Goal: Find specific page/section: Find specific page/section

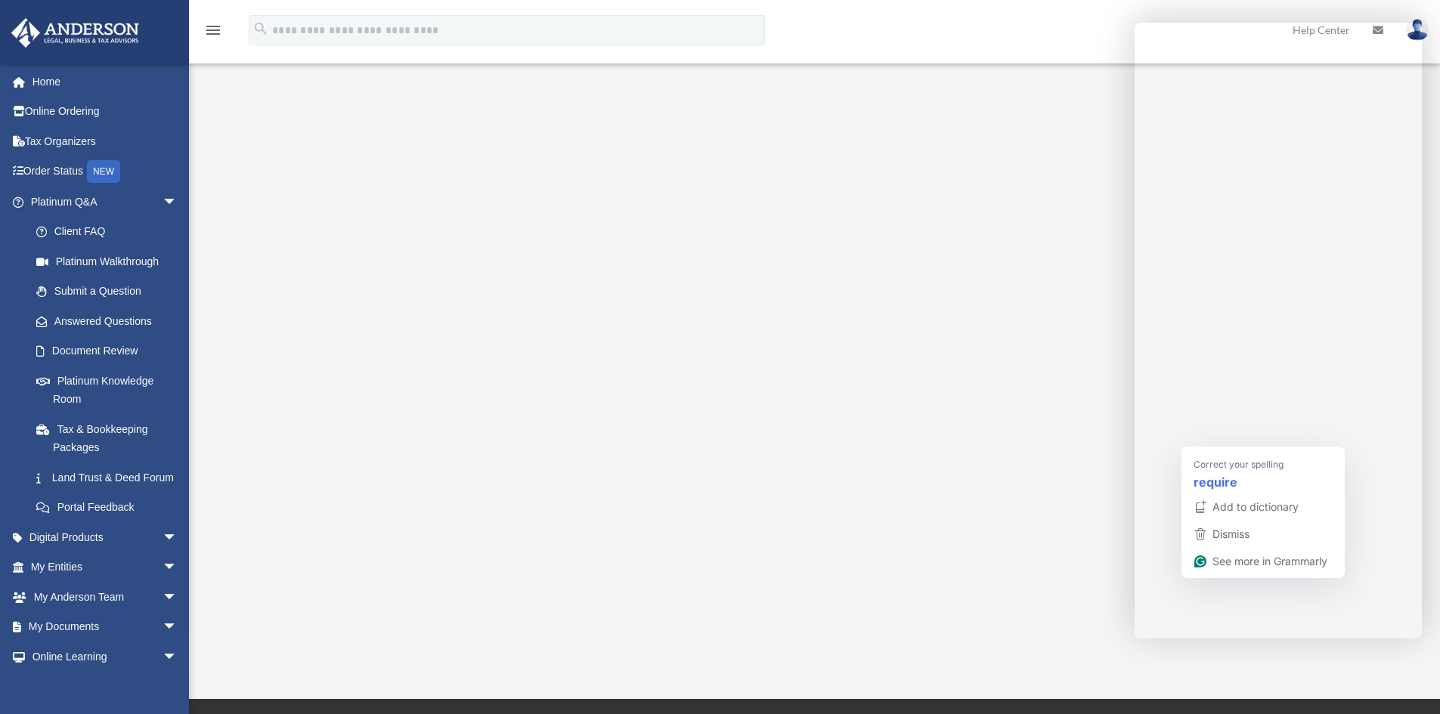
click at [955, 441] on strong "require" at bounding box center [1215, 481] width 44 height 19
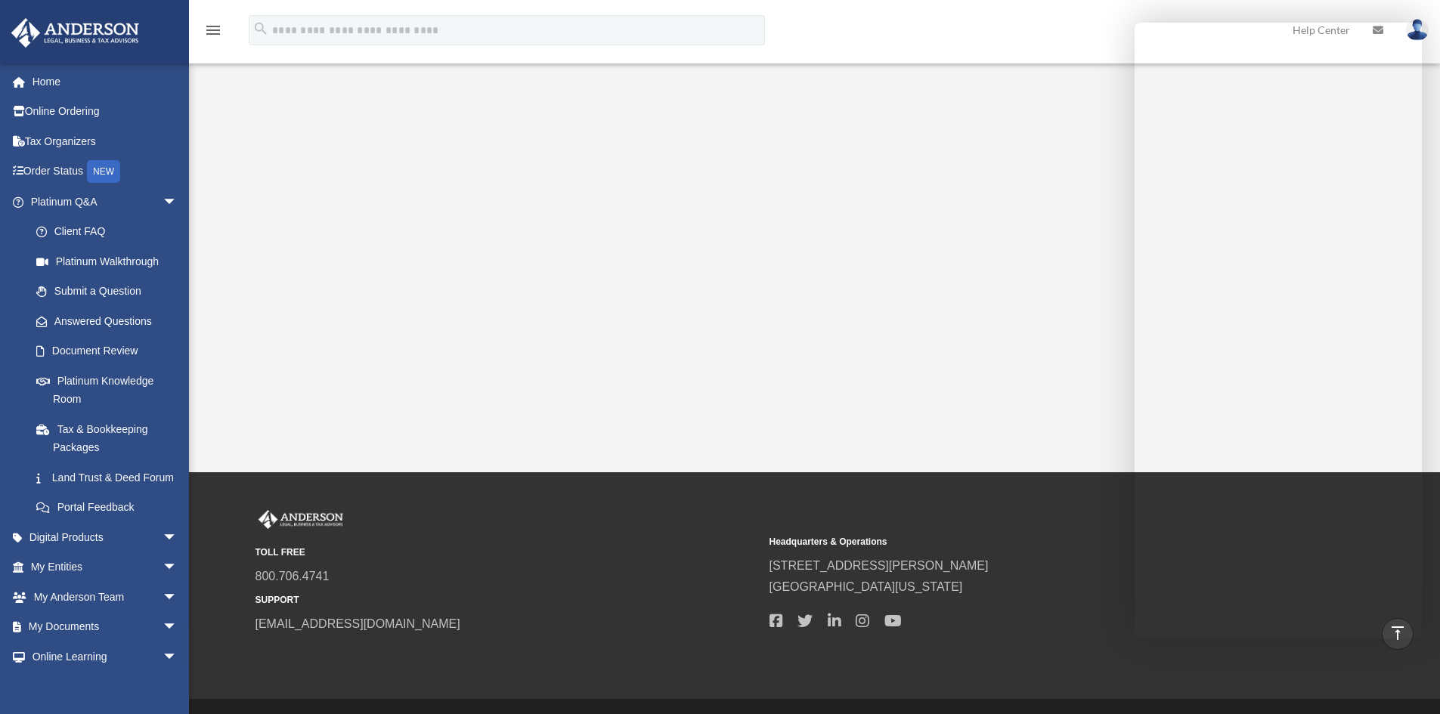
scroll to position [268, 0]
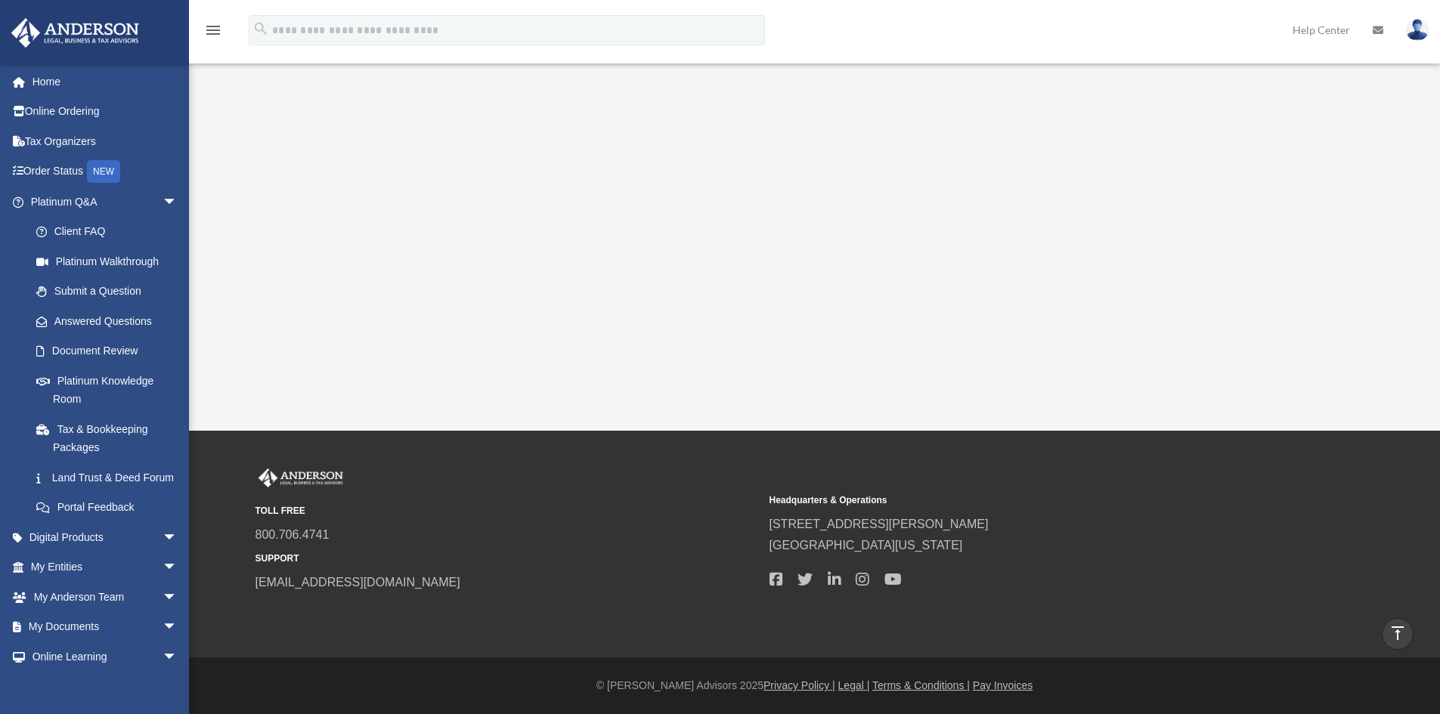
click at [955, 420] on div "Platinum Walkthrough ktptpanida@gmail.com Sign Out ktptpanida@gmail.com Home On…" at bounding box center [720, 81] width 1440 height 699
click at [955, 371] on div "Platinum Walkthrough date_range Published on Last updated January 6, 2025 July …" at bounding box center [813, 95] width 1130 height 558
drag, startPoint x: 1173, startPoint y: 418, endPoint x: 1178, endPoint y: 405, distance: 13.9
click at [955, 417] on div "Platinum Walkthrough ktptpanida@gmail.com Sign Out ktptpanida@gmail.com Home On…" at bounding box center [720, 81] width 1440 height 699
drag, startPoint x: 1214, startPoint y: 422, endPoint x: 1196, endPoint y: 414, distance: 19.6
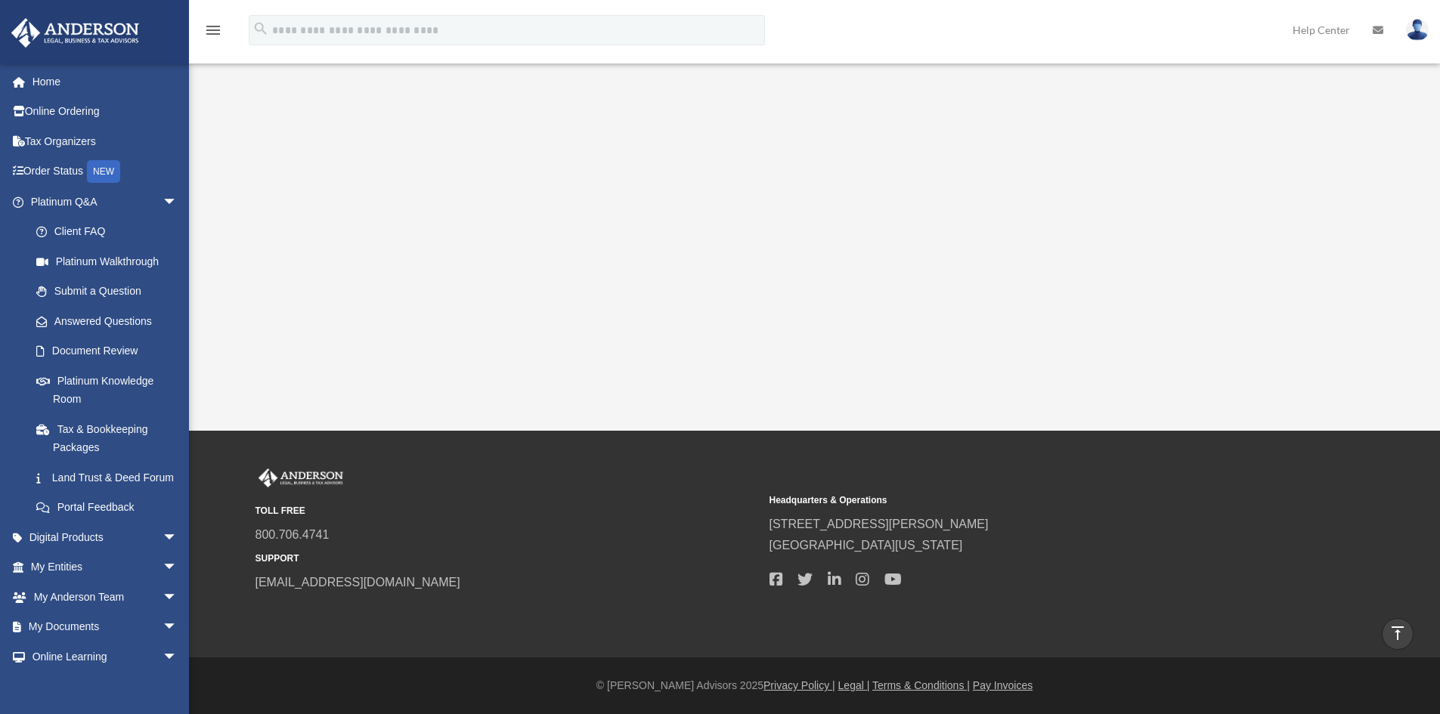
click at [955, 421] on div "Platinum Walkthrough ktptpanida@gmail.com Sign Out ktptpanida@gmail.com Home On…" at bounding box center [720, 81] width 1440 height 699
drag, startPoint x: 1159, startPoint y: 394, endPoint x: 1075, endPoint y: 382, distance: 85.5
click at [955, 394] on div "Platinum Walkthrough ktptpanida@gmail.com Sign Out ktptpanida@gmail.com Home On…" at bounding box center [720, 81] width 1440 height 699
click at [47, 441] on link "My Documents arrow_drop_down" at bounding box center [106, 627] width 190 height 30
click at [162, 441] on span "arrow_drop_down" at bounding box center [177, 627] width 30 height 31
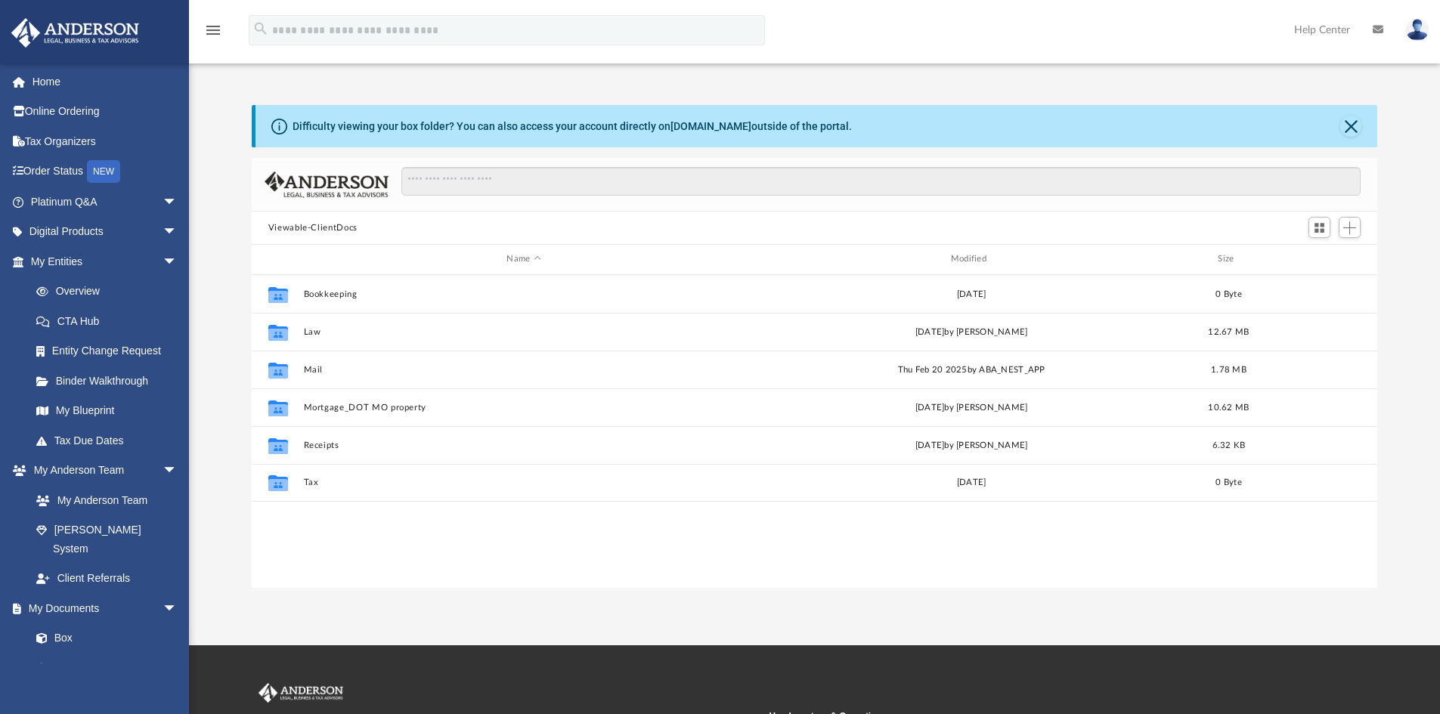
scroll to position [333, 1114]
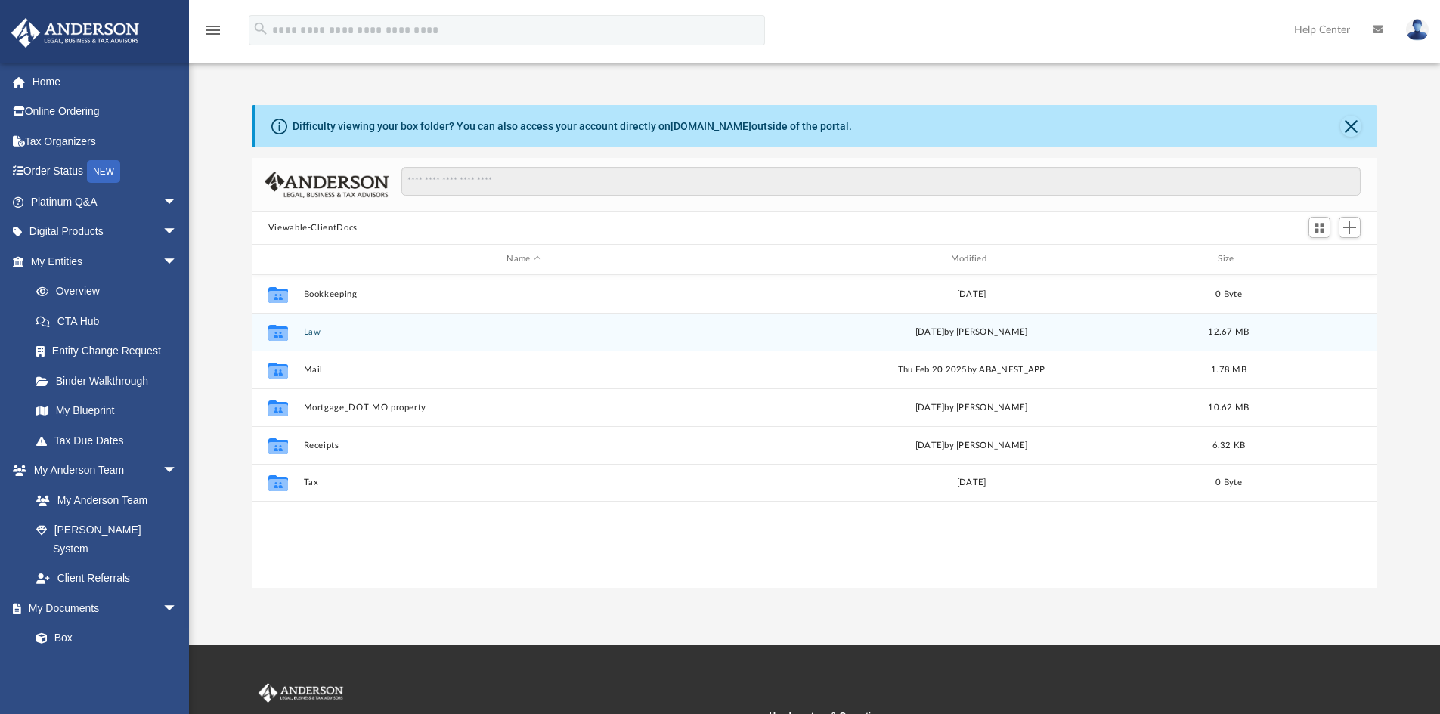
click at [314, 338] on div "Collaborated Folder Law Thu Jan 30 2025 by Cora Melot 12.67 MB" at bounding box center [815, 332] width 1126 height 38
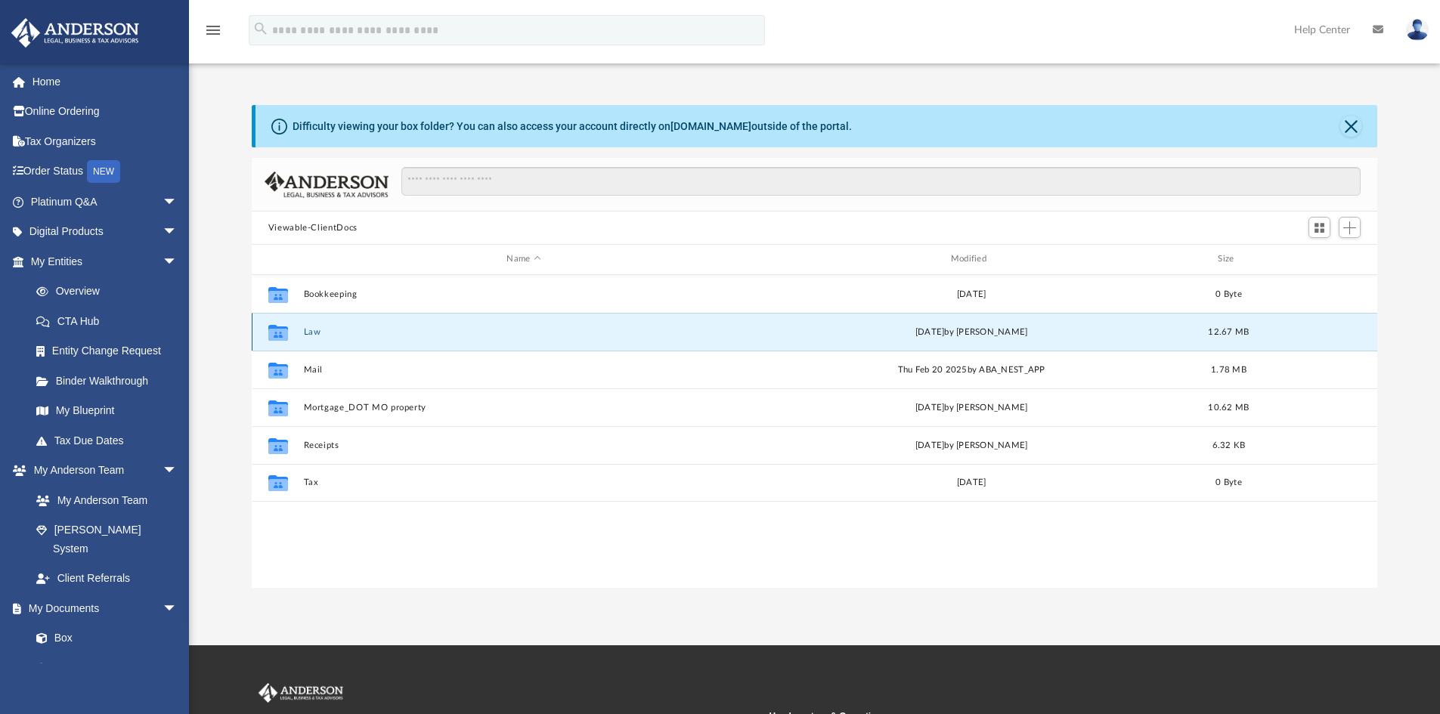
click at [296, 339] on div "Collaborated Folder" at bounding box center [278, 332] width 38 height 24
click at [313, 331] on button "Law" at bounding box center [523, 332] width 441 height 10
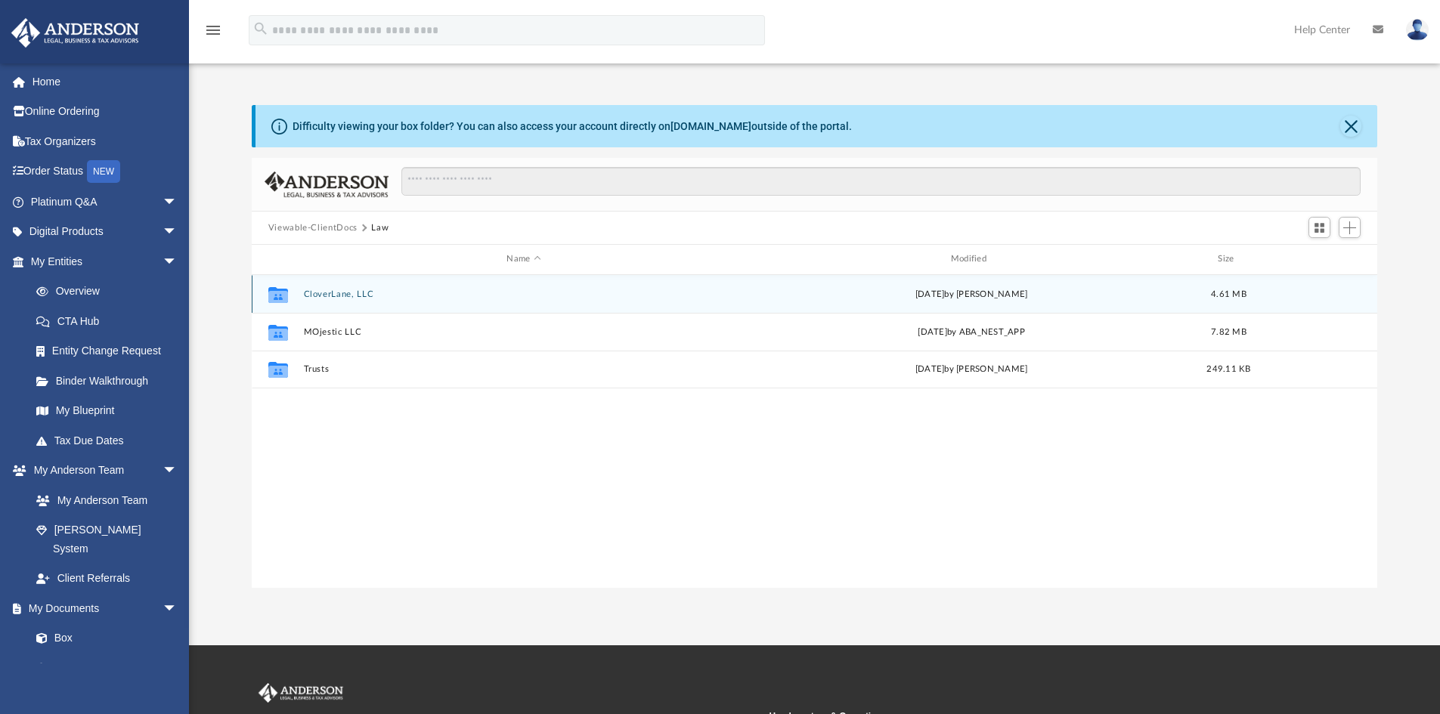
click at [322, 295] on button "CloverLane, LLC" at bounding box center [523, 294] width 441 height 10
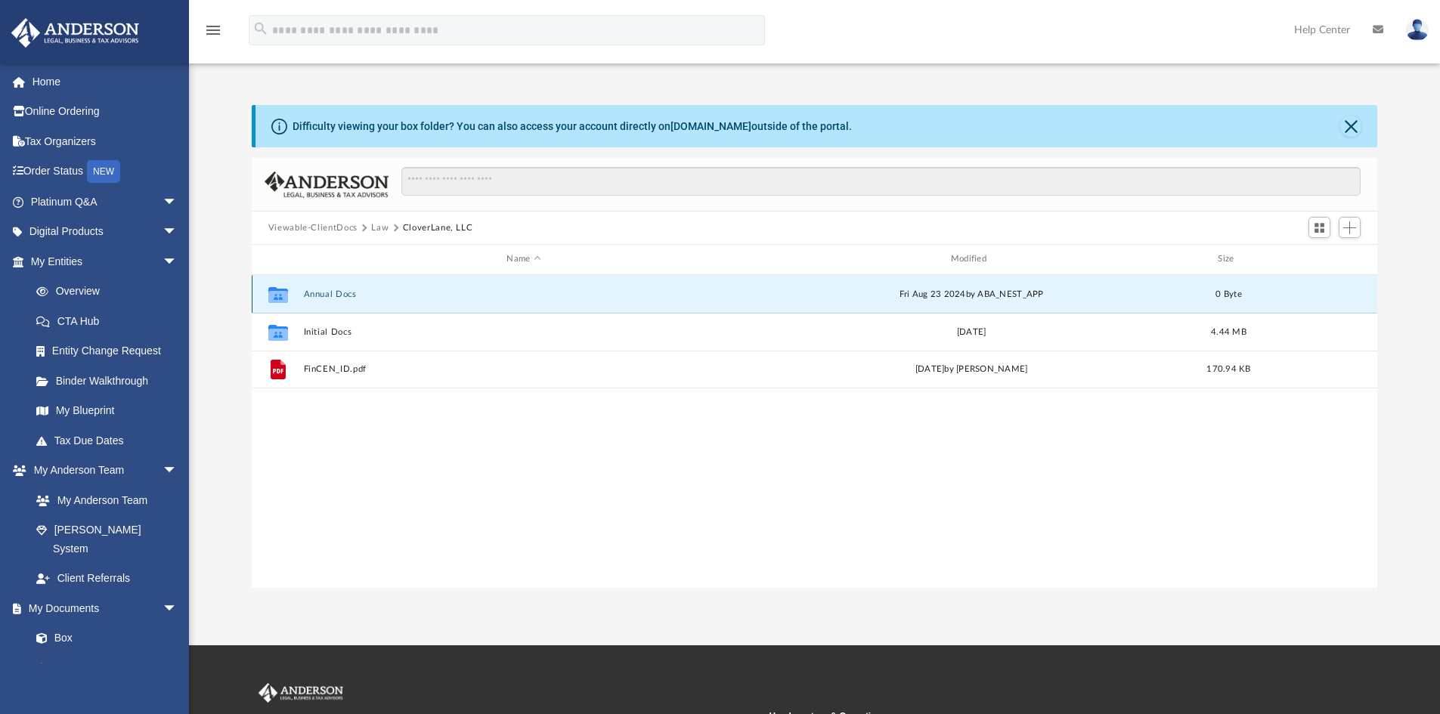
click at [347, 294] on button "Annual Docs" at bounding box center [523, 294] width 441 height 10
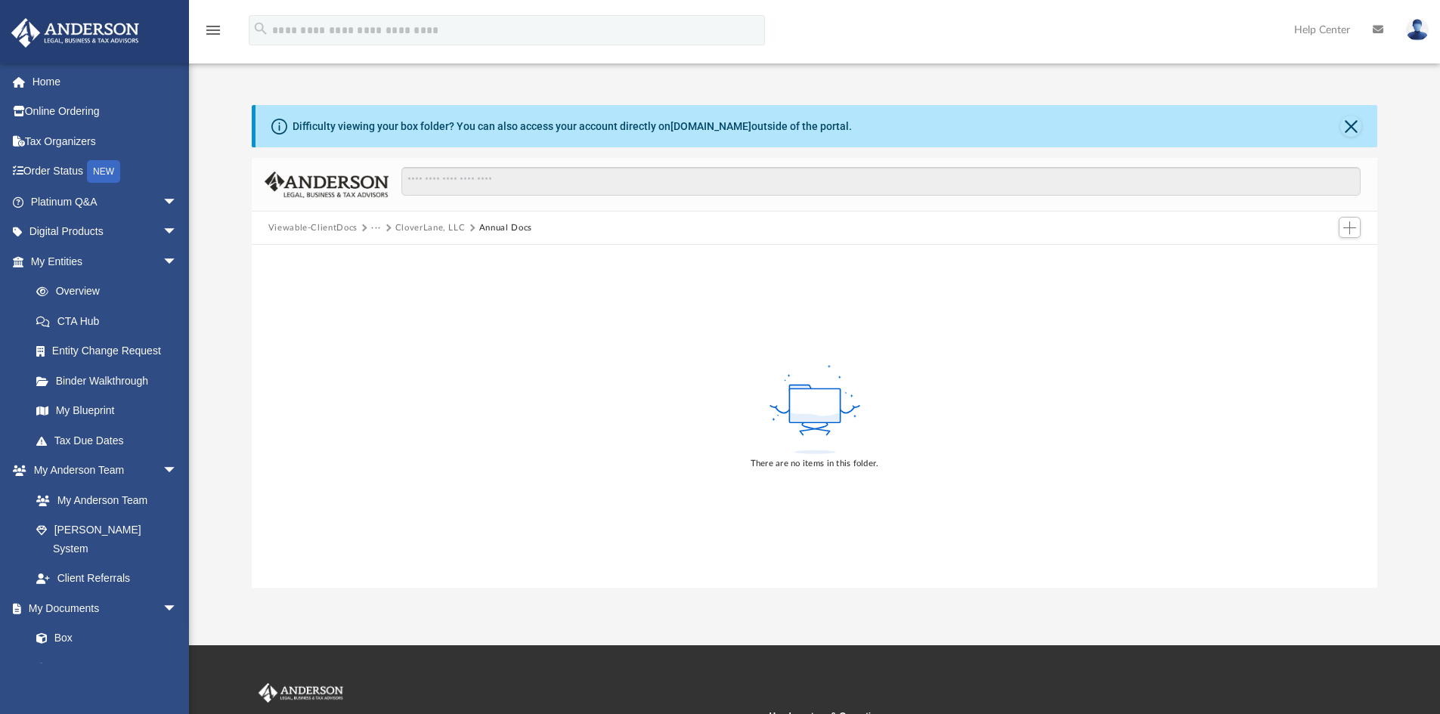
click at [700, 306] on div "There are no items in this folder." at bounding box center [815, 416] width 1126 height 343
click at [445, 229] on button "CloverLane, LLC" at bounding box center [430, 228] width 70 height 14
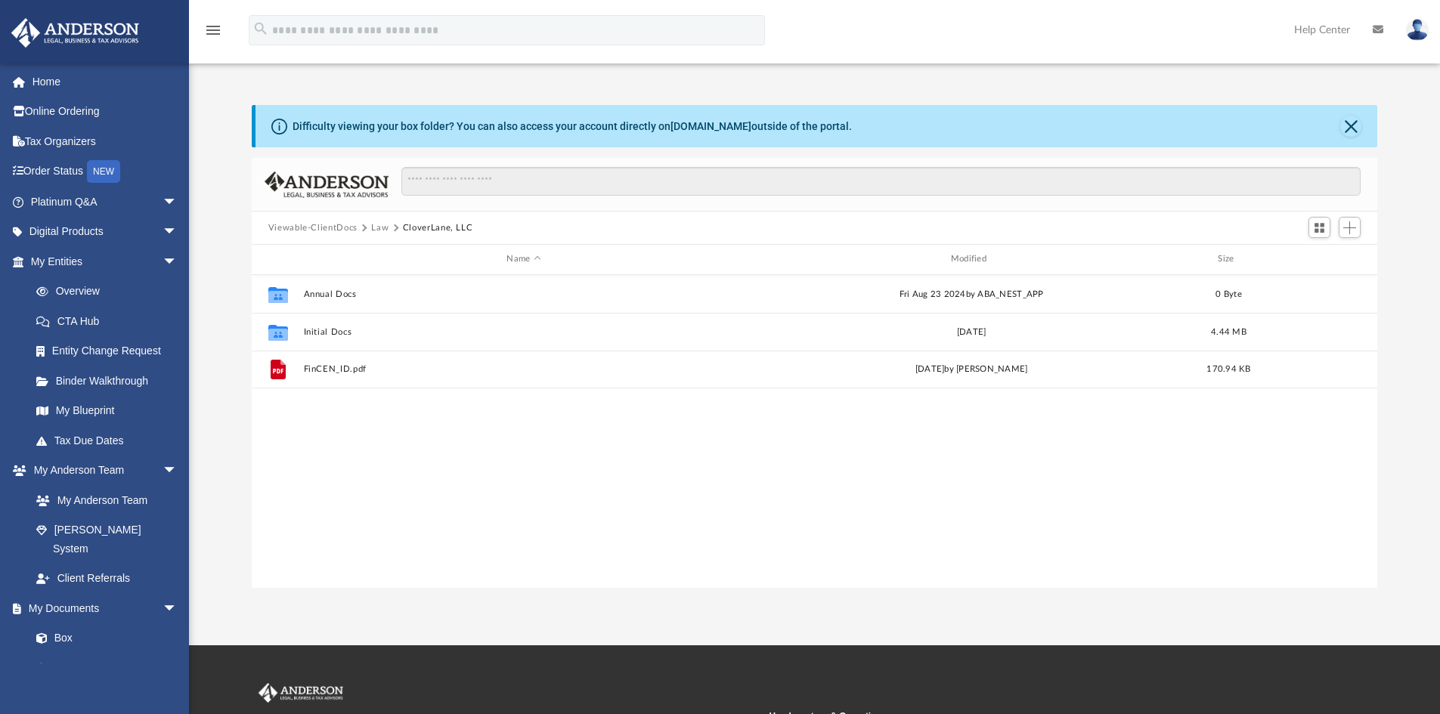
drag, startPoint x: 580, startPoint y: 446, endPoint x: 554, endPoint y: 428, distance: 32.1
click at [580, 444] on div "Collaborated Folder Annual Docs Fri Aug 23 2024 by ABA_NEST_APP 0 Byte Collabor…" at bounding box center [815, 431] width 1126 height 313
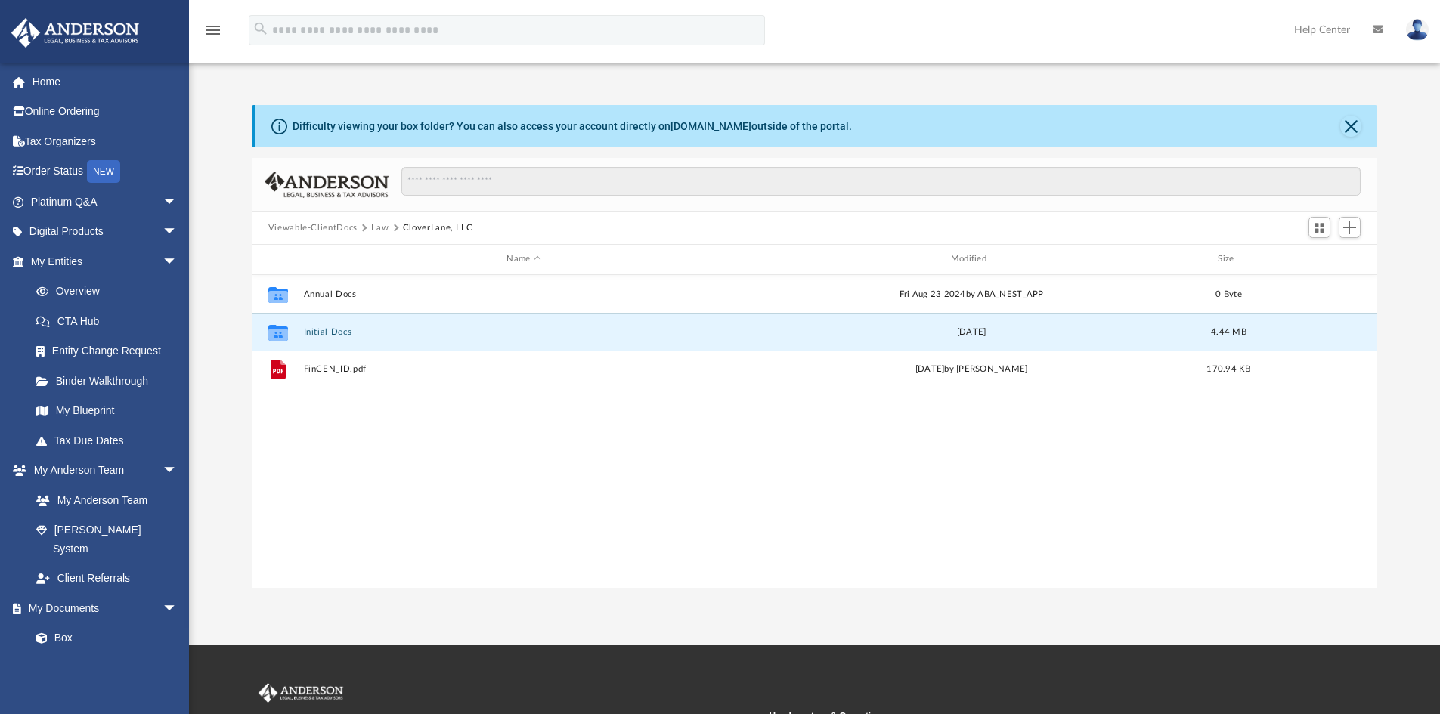
click at [316, 329] on button "Initial Docs" at bounding box center [523, 332] width 441 height 10
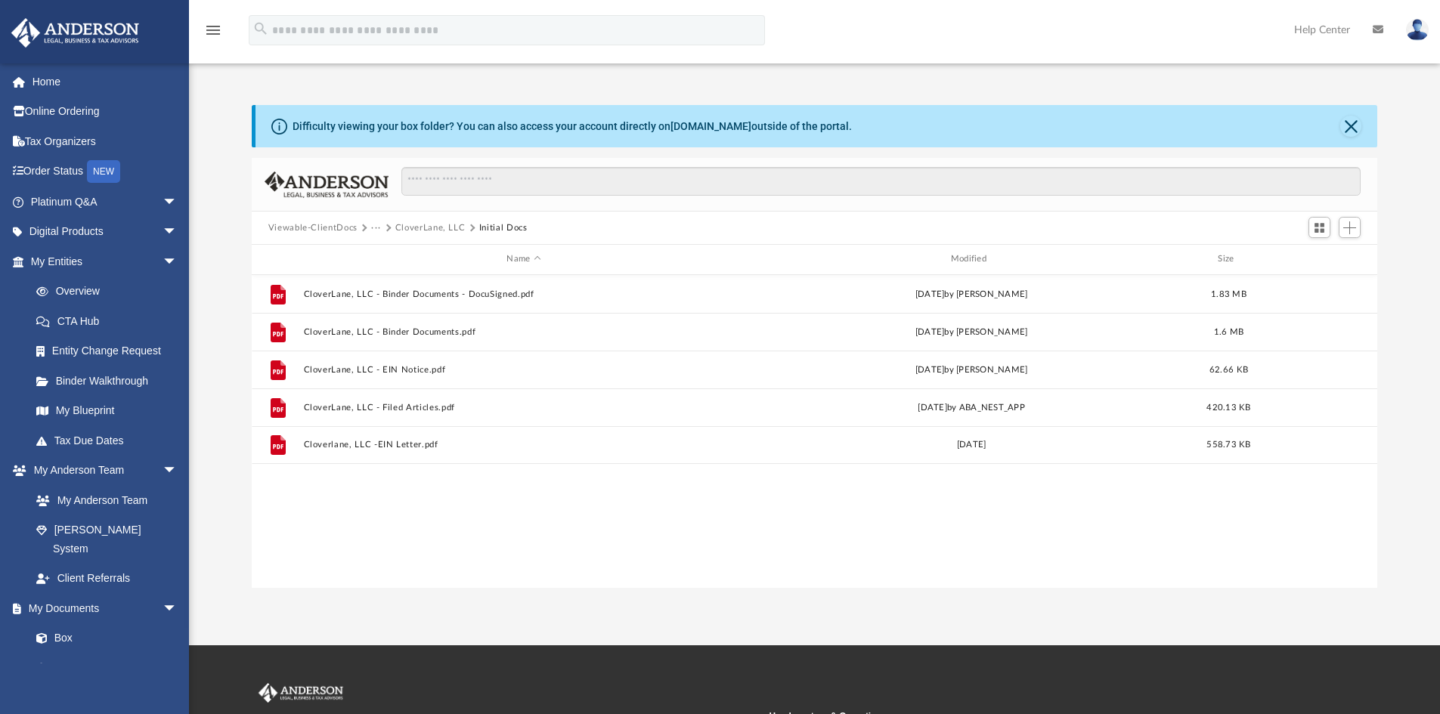
click at [441, 227] on button "CloverLane, LLC" at bounding box center [430, 228] width 70 height 14
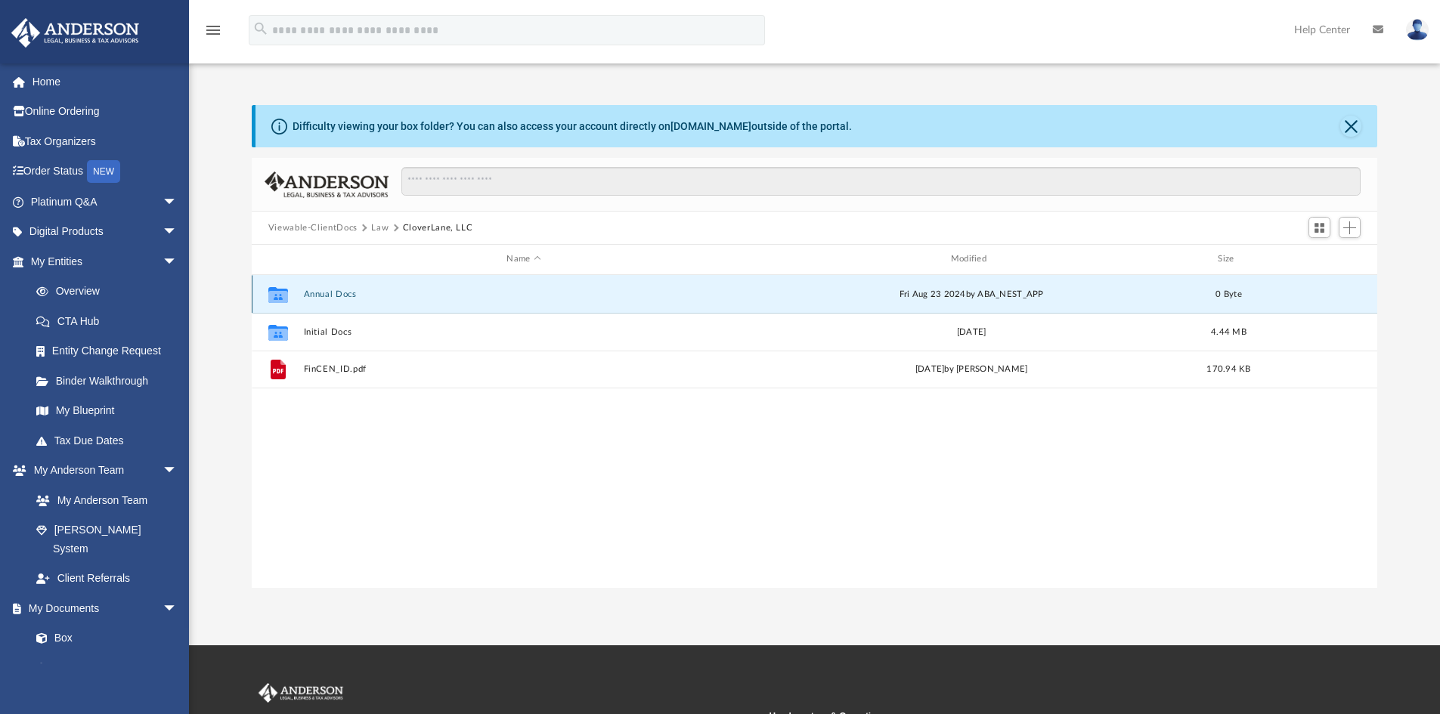
click at [331, 292] on button "Annual Docs" at bounding box center [523, 294] width 441 height 10
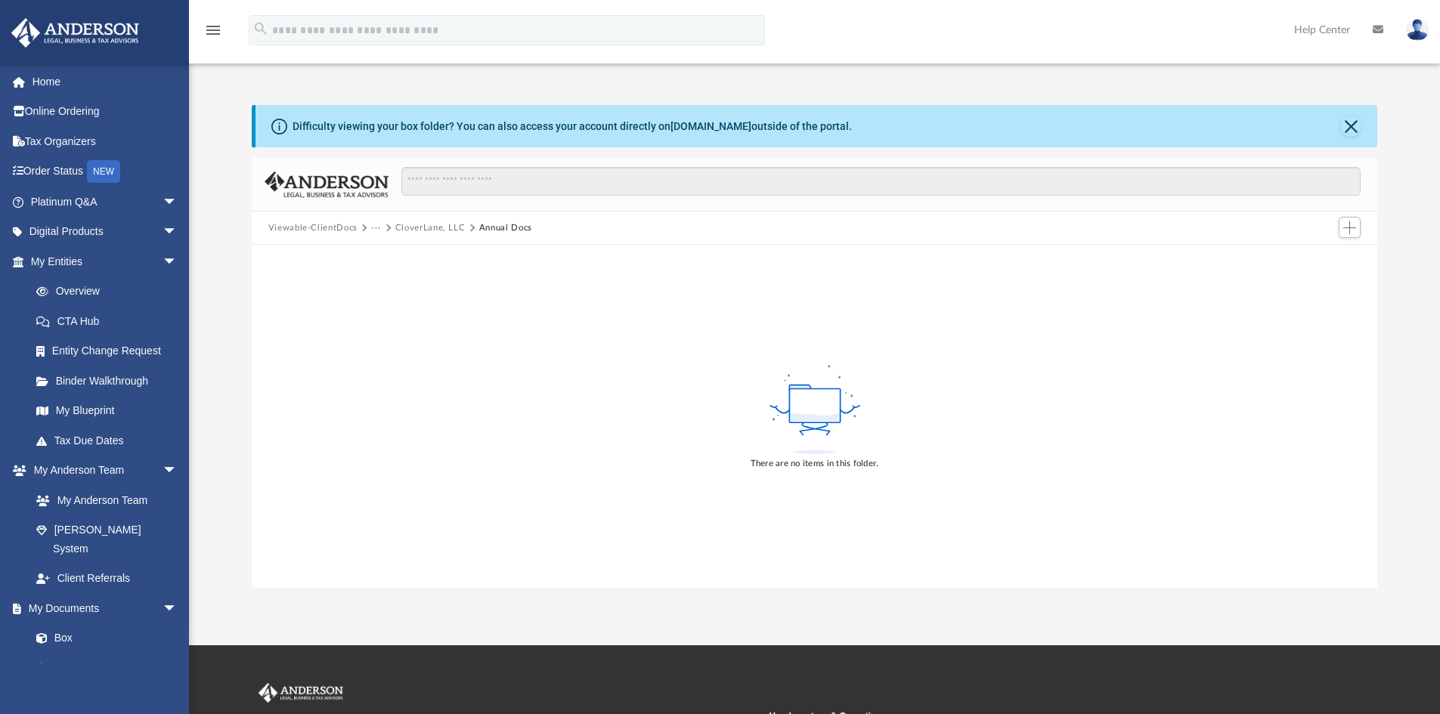
click at [398, 438] on div "There are no items in this folder." at bounding box center [815, 416] width 1126 height 343
click at [520, 419] on div "There are no items in this folder." at bounding box center [815, 416] width 1126 height 343
click at [543, 425] on div "There are no items in this folder." at bounding box center [815, 416] width 1126 height 343
click at [316, 230] on button "Viewable-ClientDocs" at bounding box center [312, 228] width 89 height 14
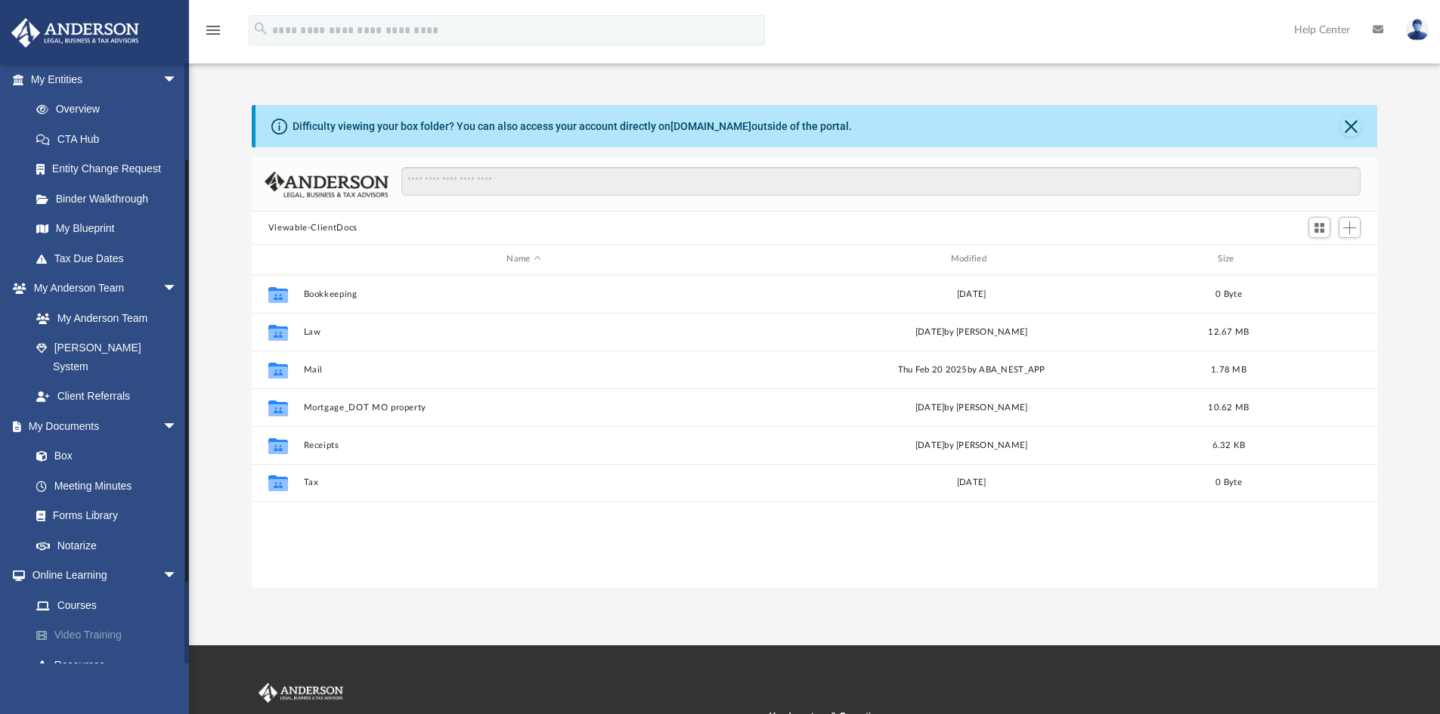
scroll to position [227, 0]
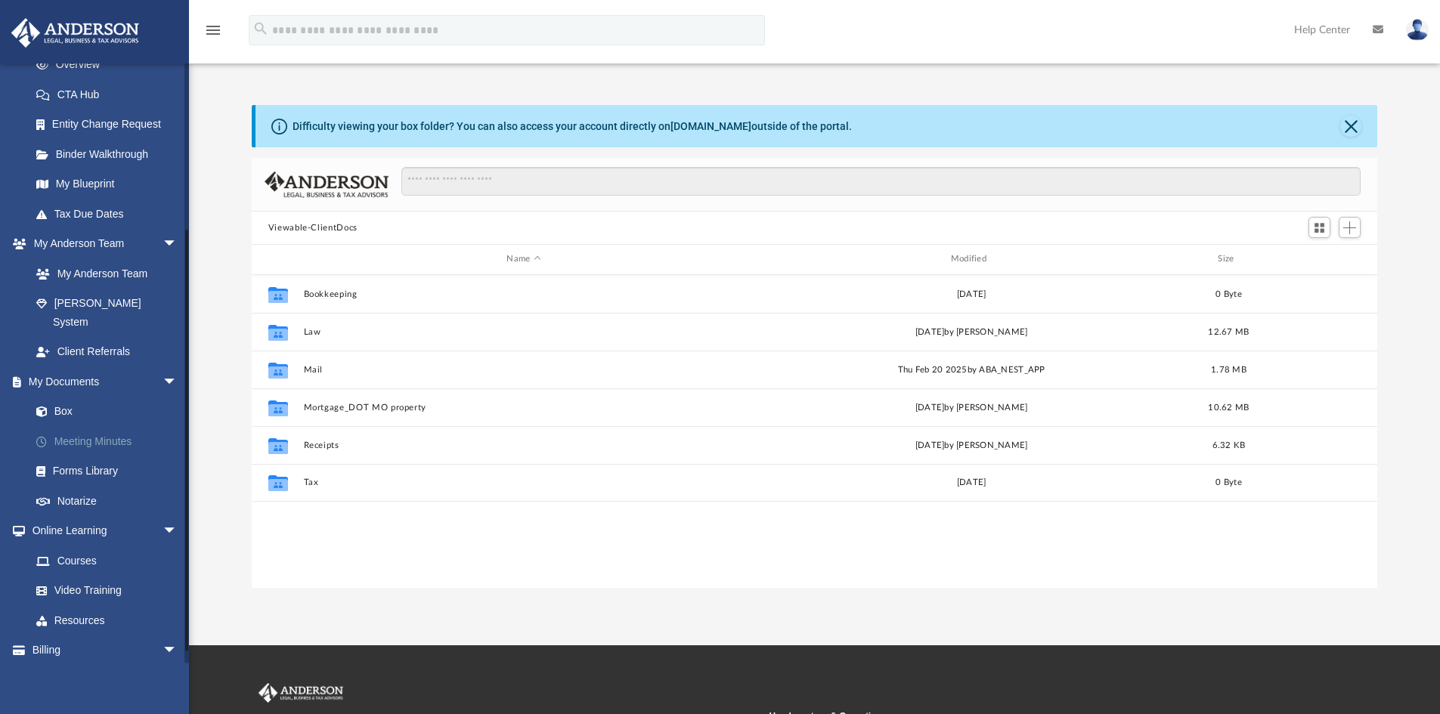
click at [107, 426] on link "Meeting Minutes" at bounding box center [110, 441] width 179 height 30
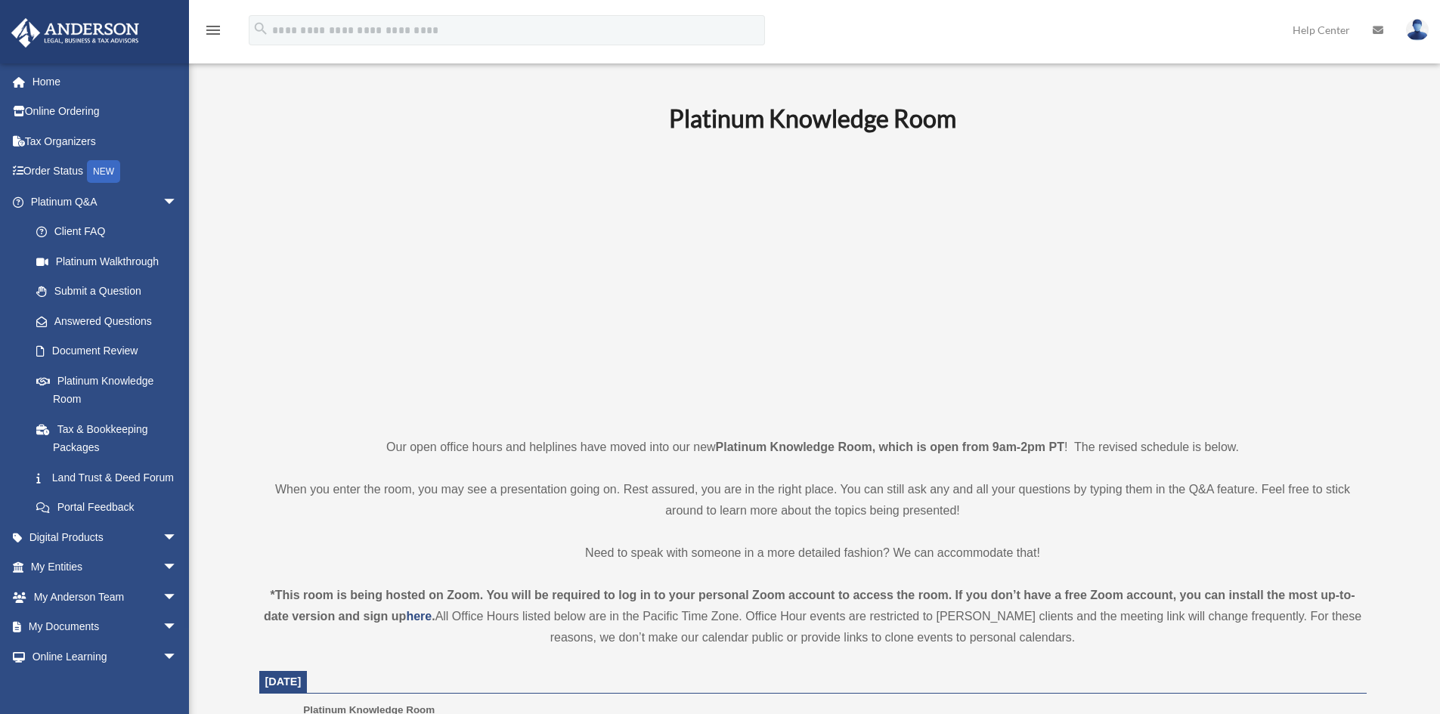
scroll to position [160, 0]
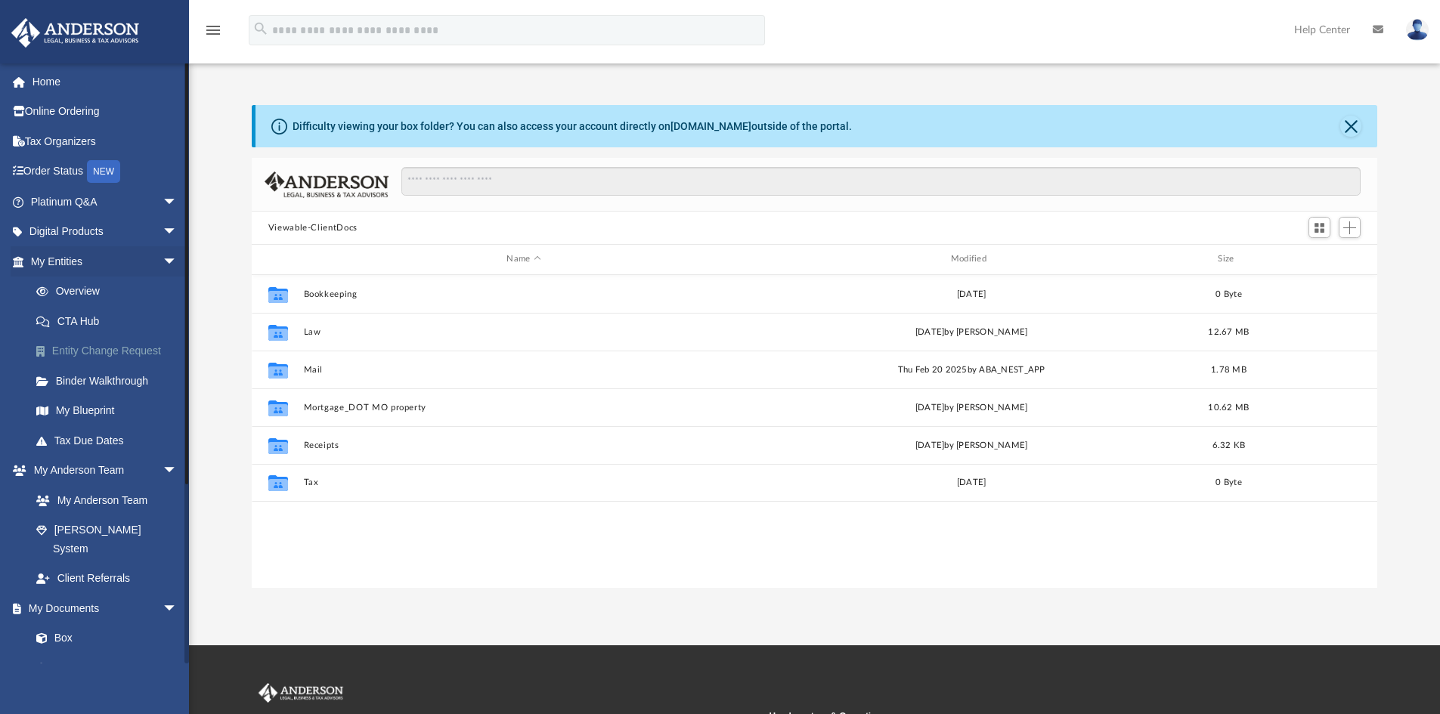
scroll to position [333, 1114]
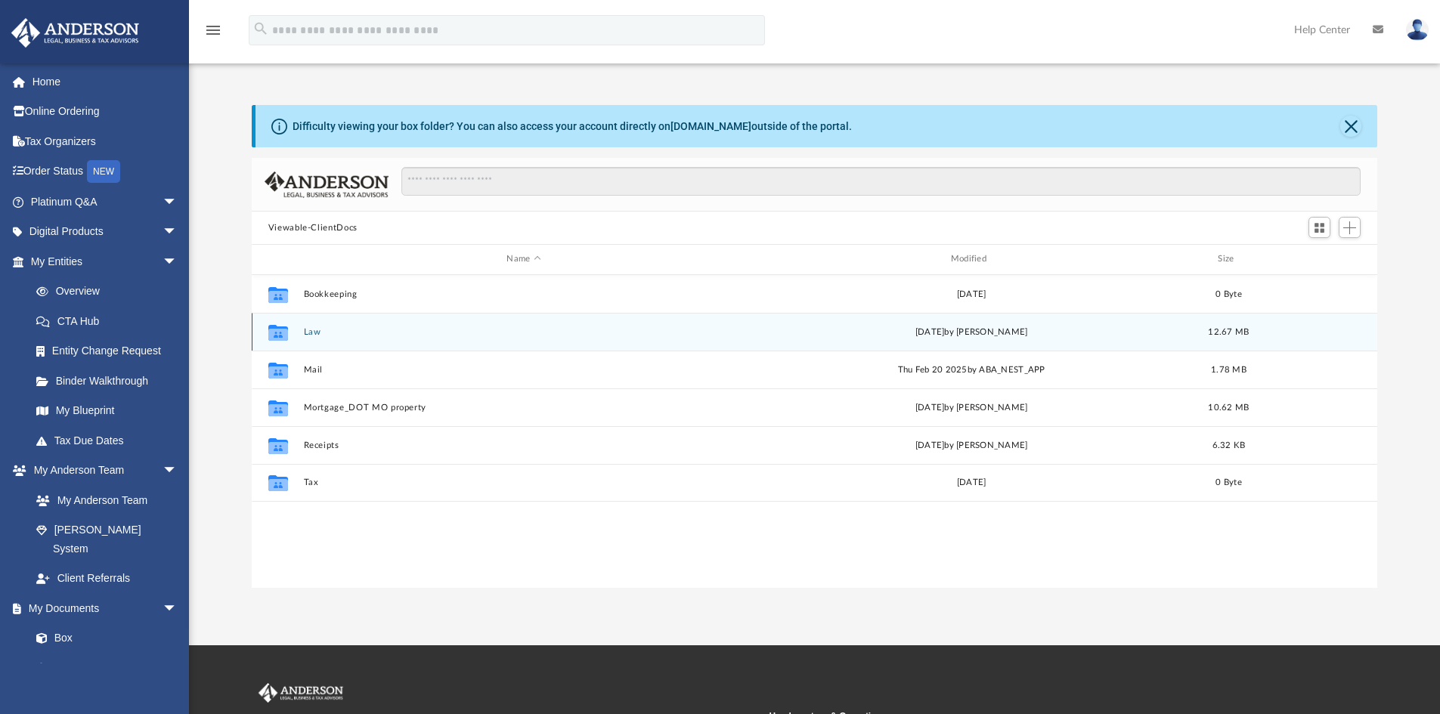
click at [302, 332] on div "Collaborated Folder Law Thu Jan 30 2025 by Cora Melot 12.67 MB" at bounding box center [815, 332] width 1126 height 38
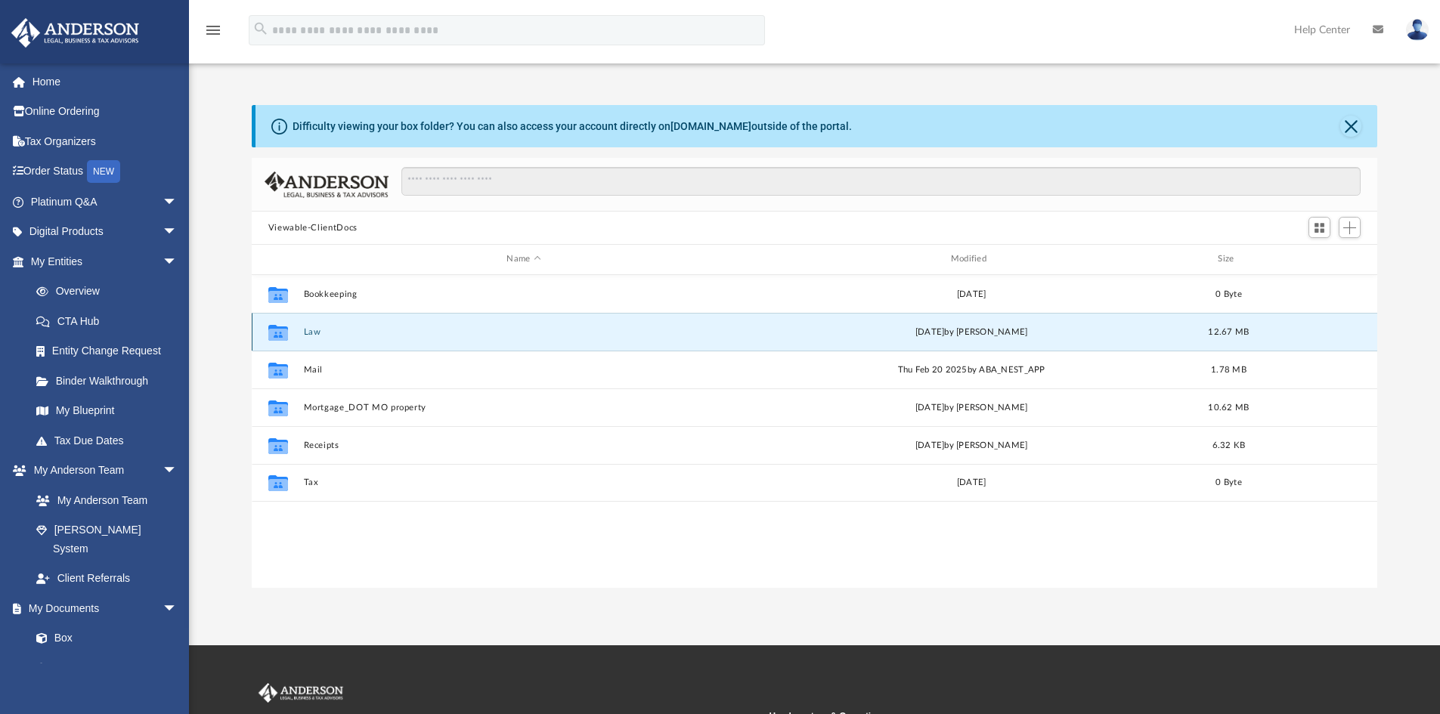
click at [311, 332] on button "Law" at bounding box center [523, 332] width 441 height 10
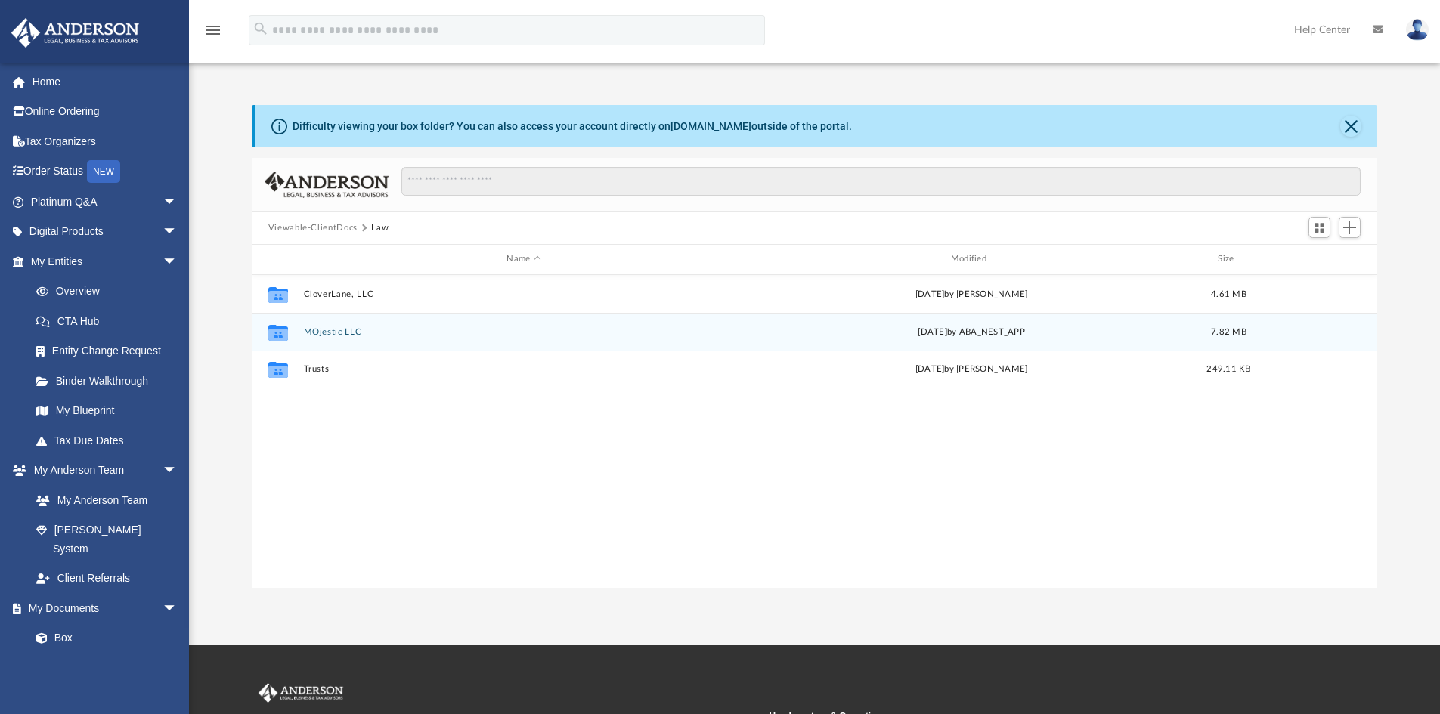
click at [337, 335] on button "MOjestic LLC" at bounding box center [523, 332] width 441 height 10
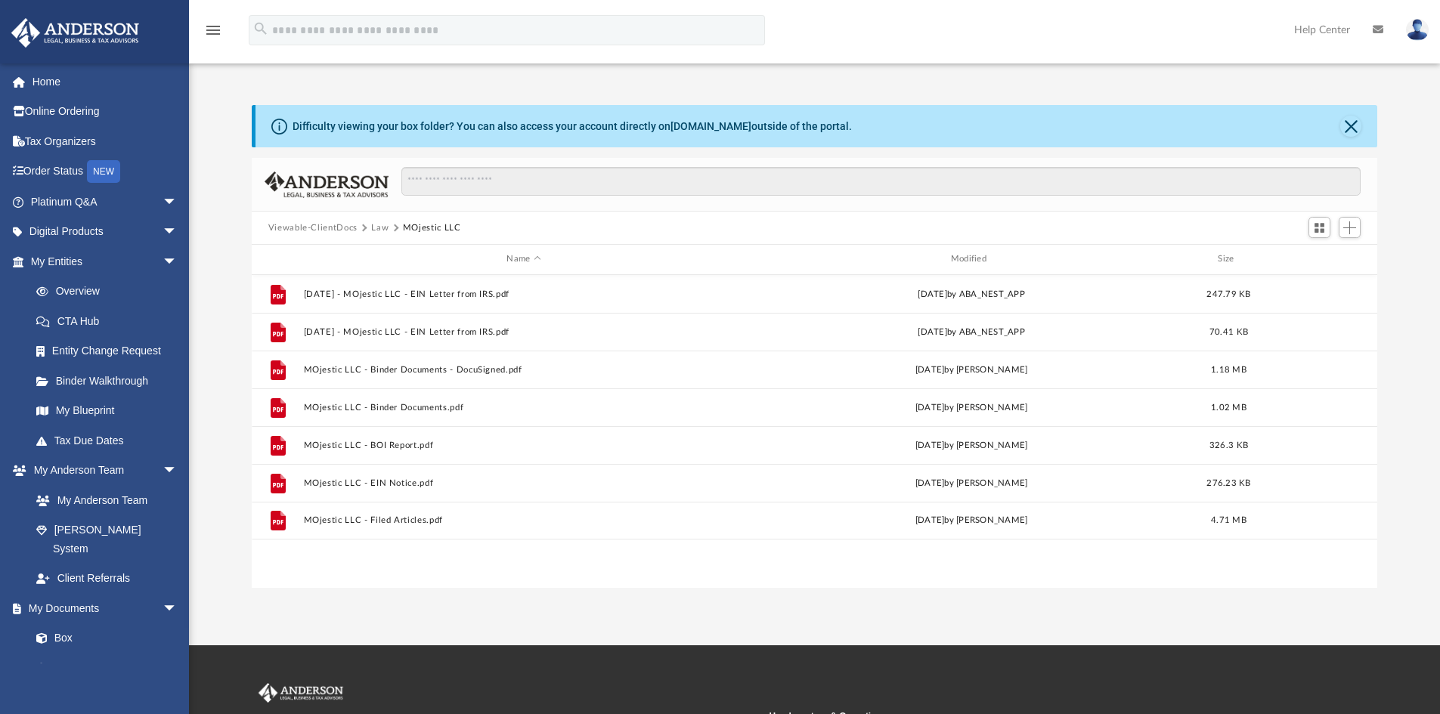
click at [366, 230] on span "Viewable-ClientDocs" at bounding box center [320, 228] width 104 height 14
click at [378, 229] on button "Law" at bounding box center [379, 228] width 17 height 14
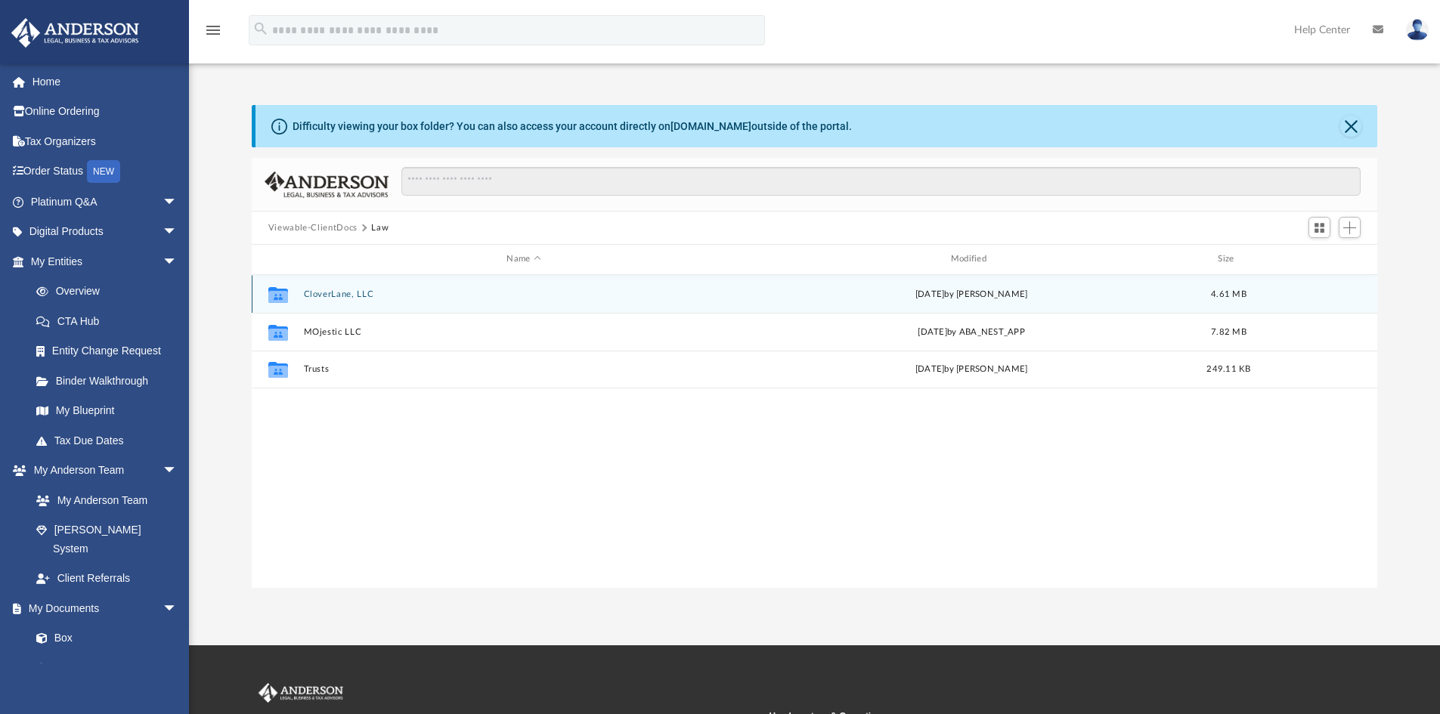
click at [348, 291] on button "CloverLane, LLC" at bounding box center [523, 294] width 441 height 10
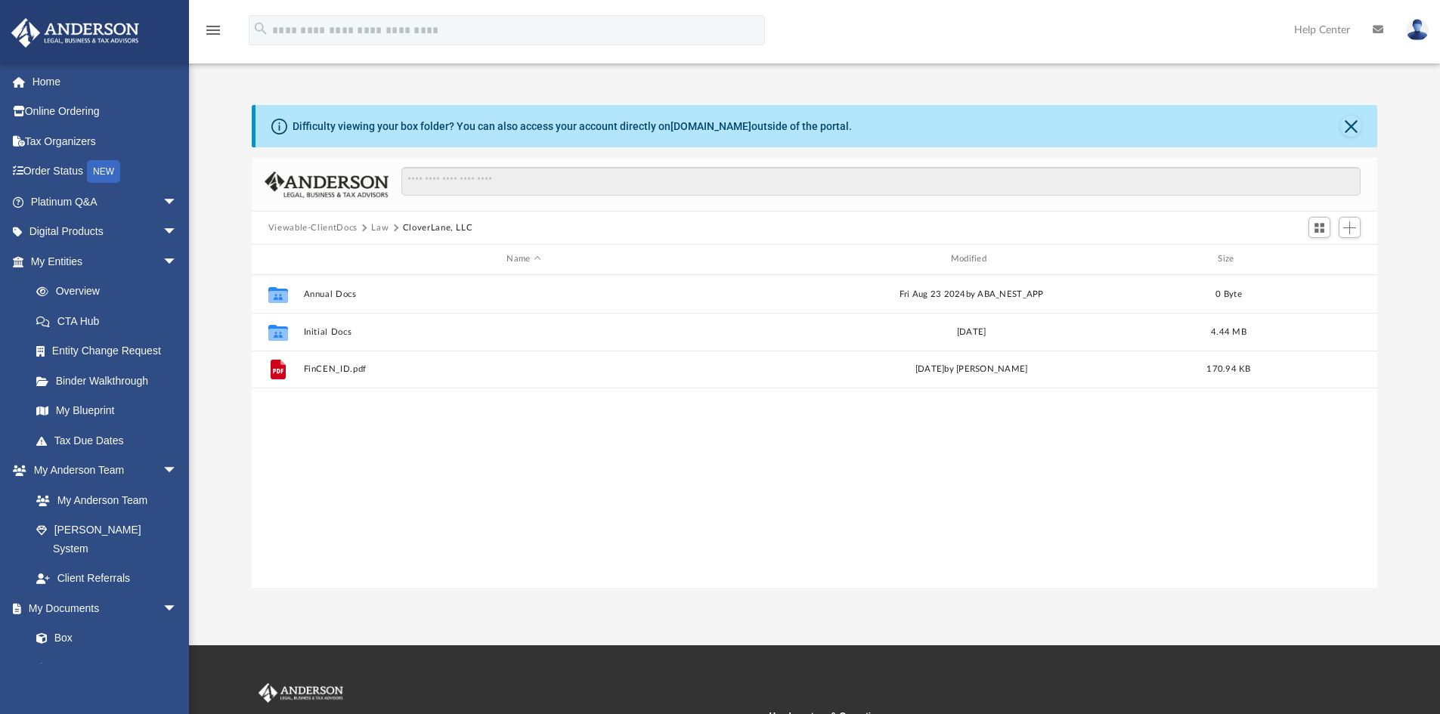
click at [1056, 485] on div "Collaborated Folder Annual Docs Fri Aug 23 2024 by ABA_NEST_APP 0 Byte Collabor…" at bounding box center [815, 431] width 1126 height 313
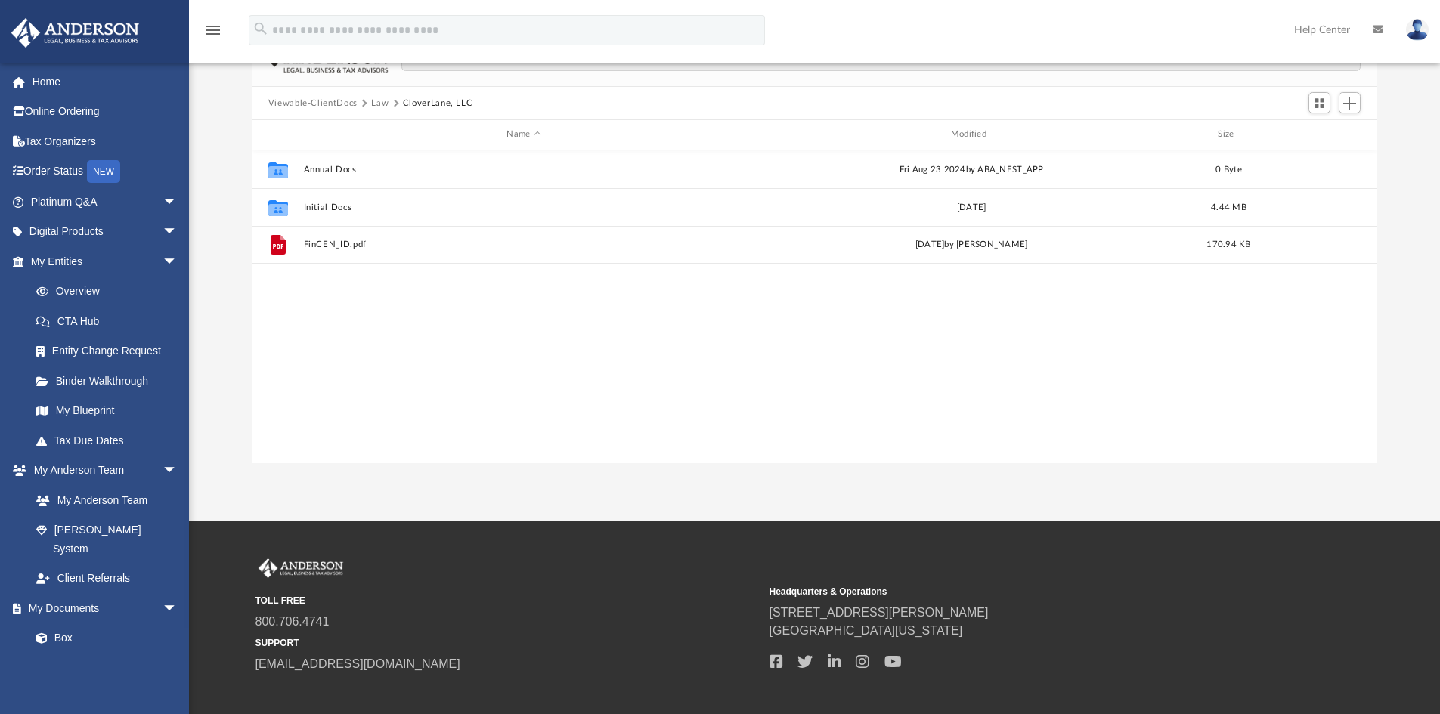
scroll to position [151, 0]
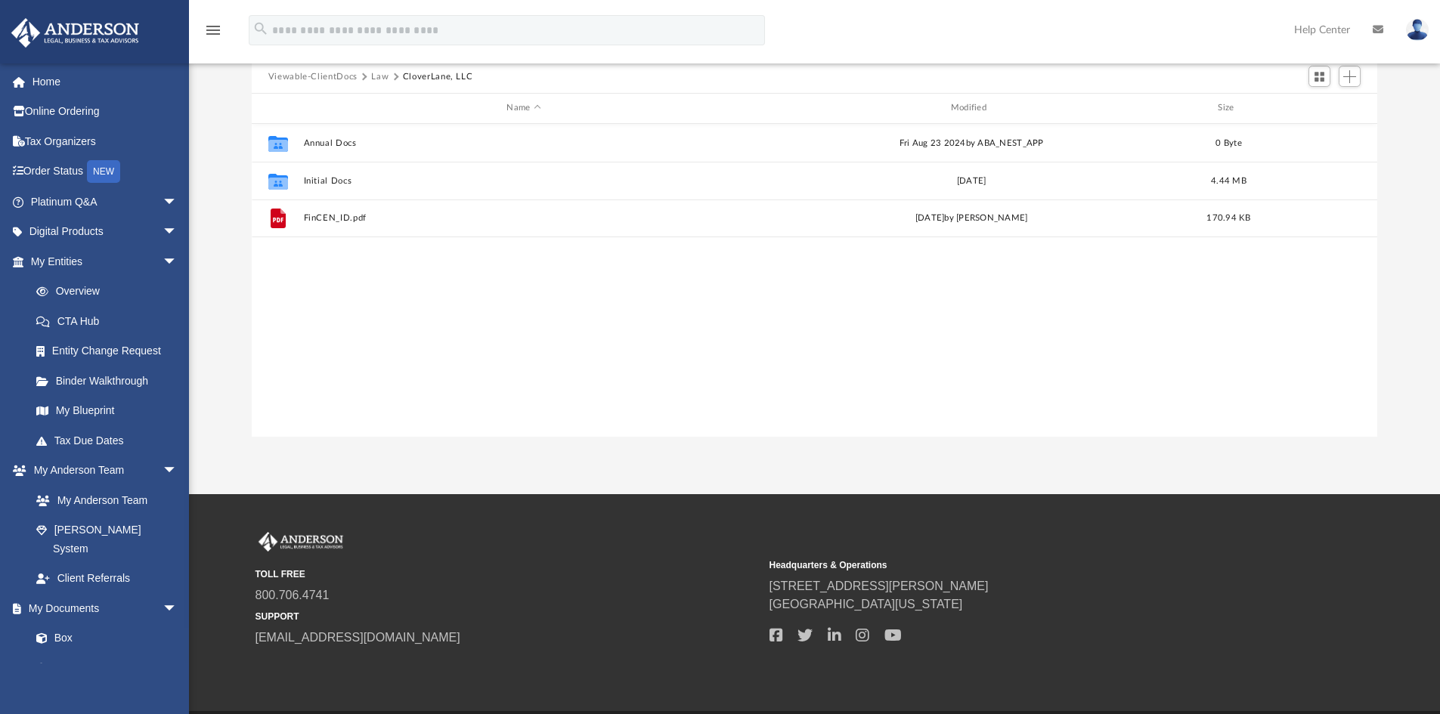
drag, startPoint x: 697, startPoint y: 364, endPoint x: 686, endPoint y: 364, distance: 10.6
click at [695, 365] on div "Collaborated Folder Annual Docs Fri Aug 23 2024 by ABA_NEST_APP 0 Byte Collabor…" at bounding box center [815, 280] width 1126 height 313
click at [34, 80] on link "Home" at bounding box center [106, 82] width 190 height 30
